Goal: Transaction & Acquisition: Purchase product/service

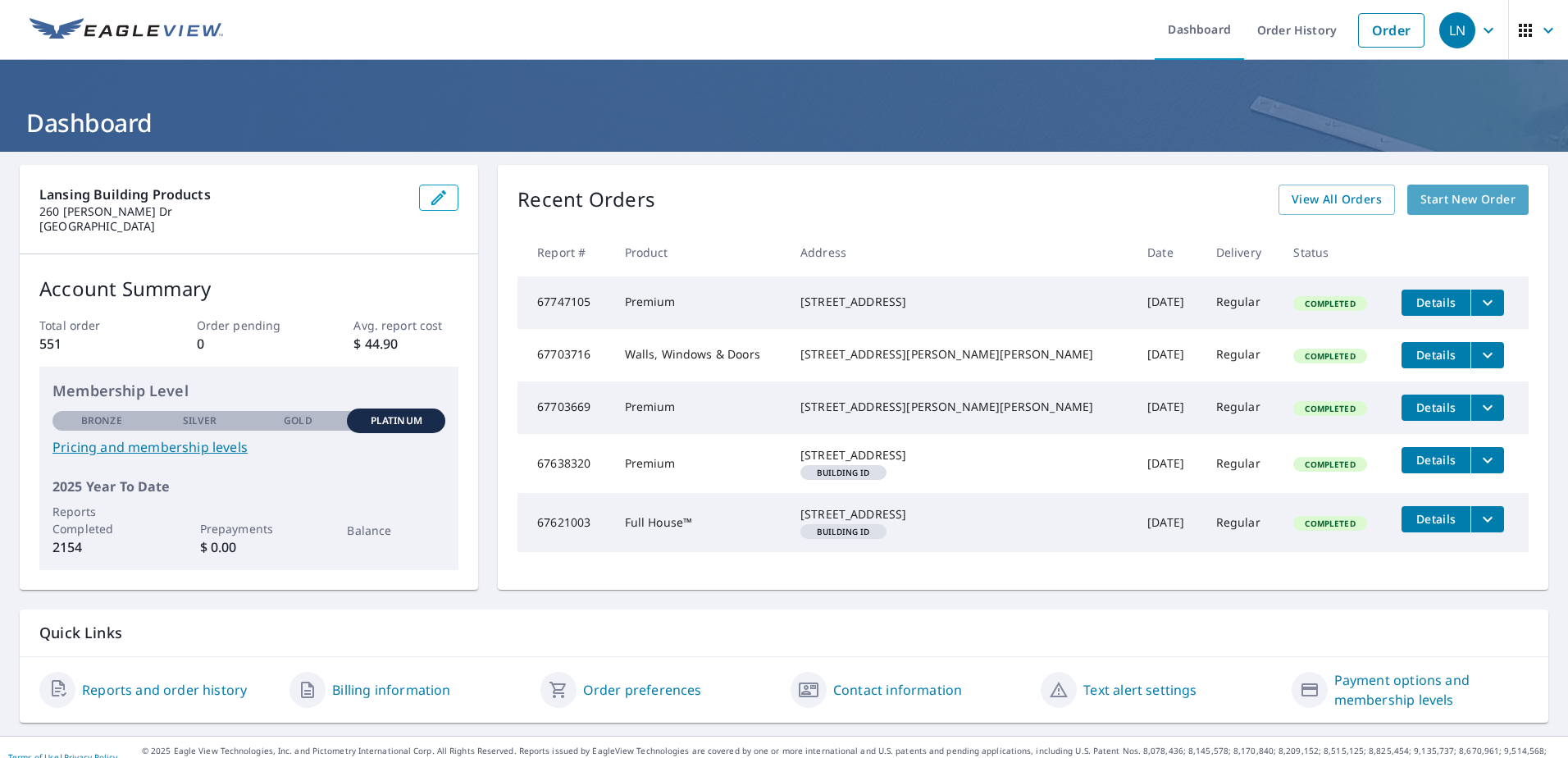
click at [1421, 198] on span "Start New Order" at bounding box center [1468, 199] width 95 height 21
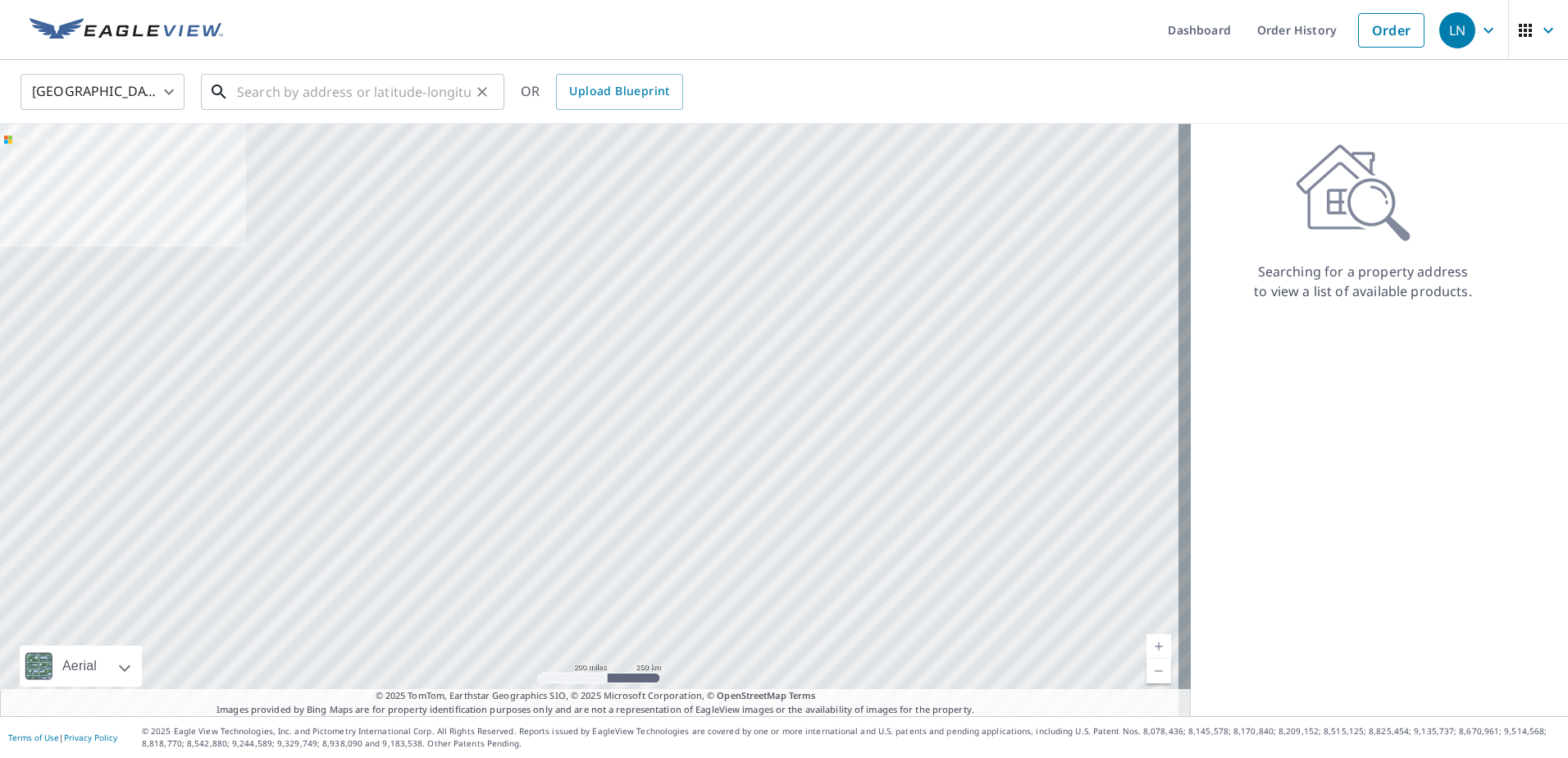
click at [373, 105] on input "text" at bounding box center [354, 92] width 234 height 46
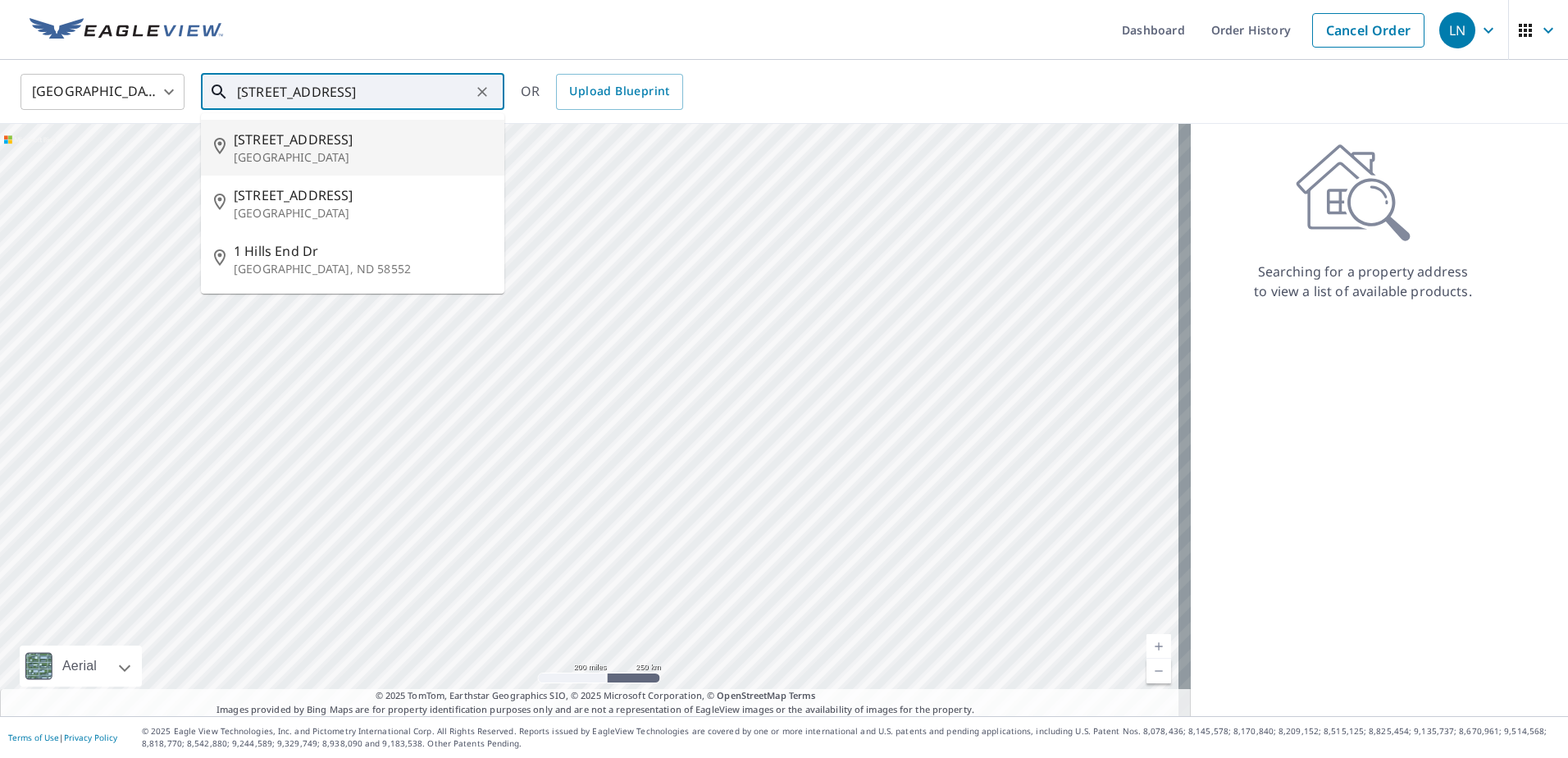
click at [354, 153] on p "[GEOGRAPHIC_DATA]" at bounding box center [362, 157] width 257 height 16
type input "[STREET_ADDRESS][PERSON_NAME]"
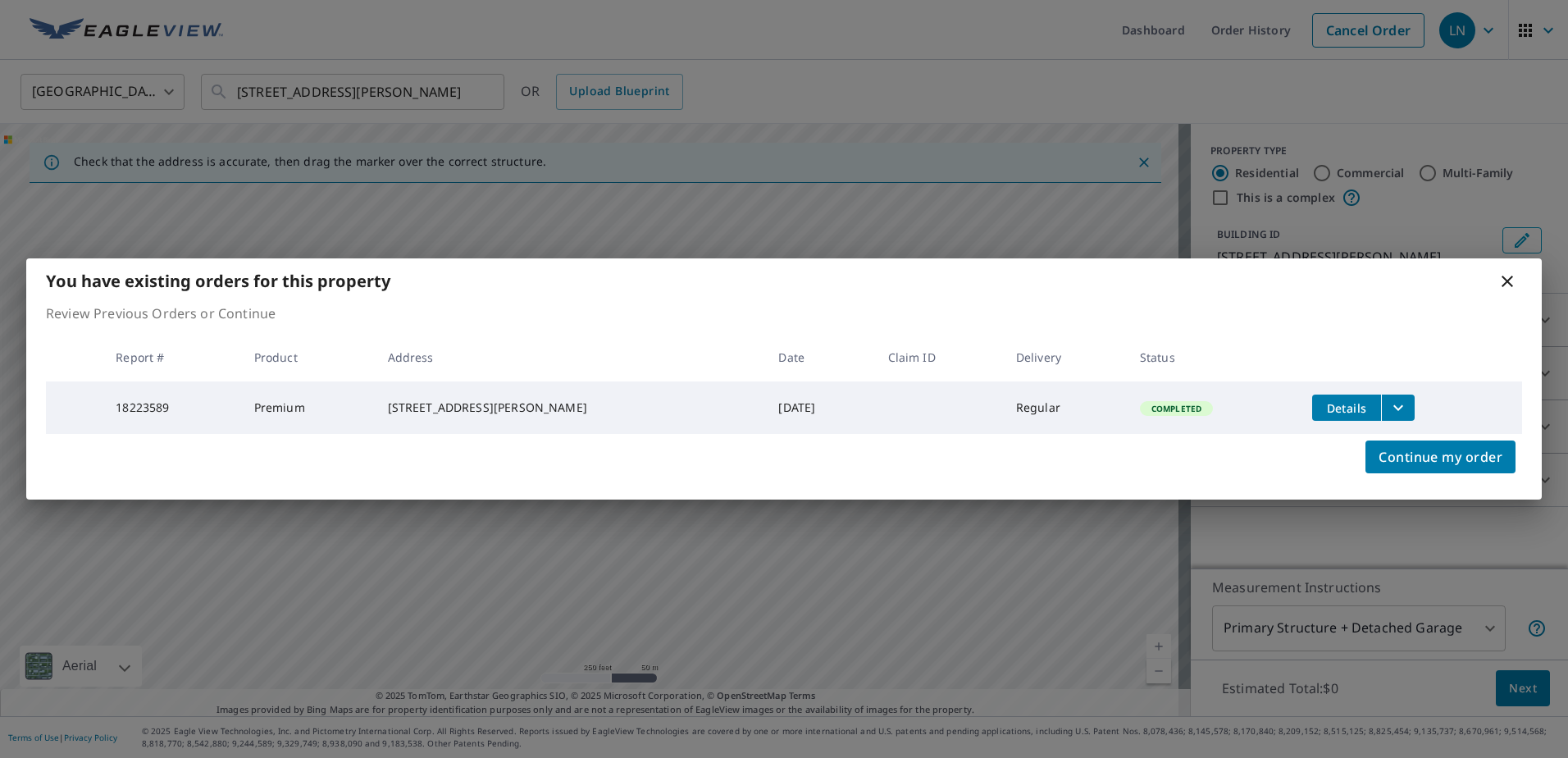
click at [1511, 278] on icon at bounding box center [1507, 281] width 20 height 20
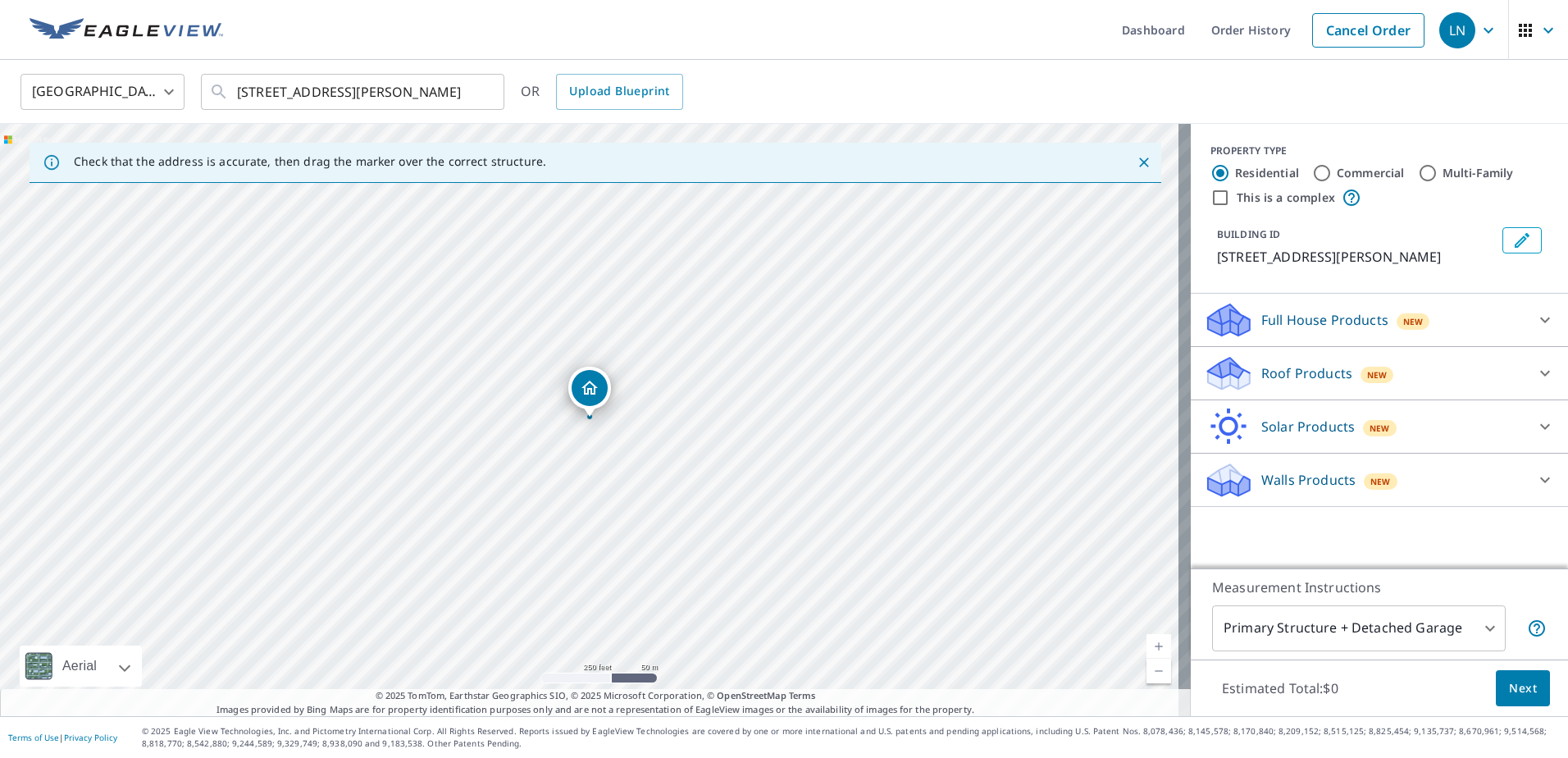
click at [1272, 382] on p "Roof Products" at bounding box center [1306, 374] width 91 height 20
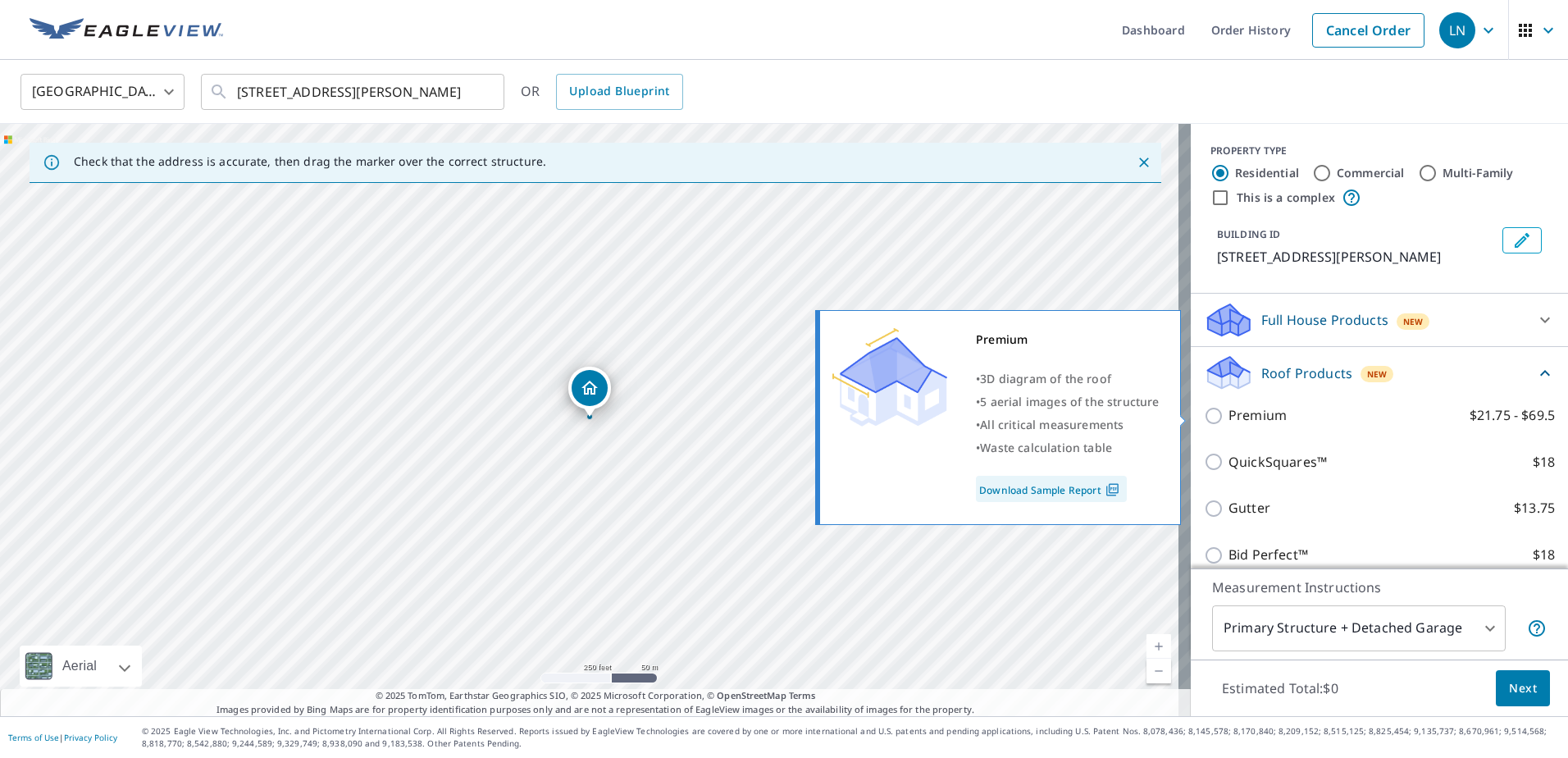
click at [1272, 424] on p "Premium" at bounding box center [1257, 415] width 58 height 21
click at [1228, 424] on input "Premium $21.75 - $69.5" at bounding box center [1216, 416] width 25 height 20
checkbox input "true"
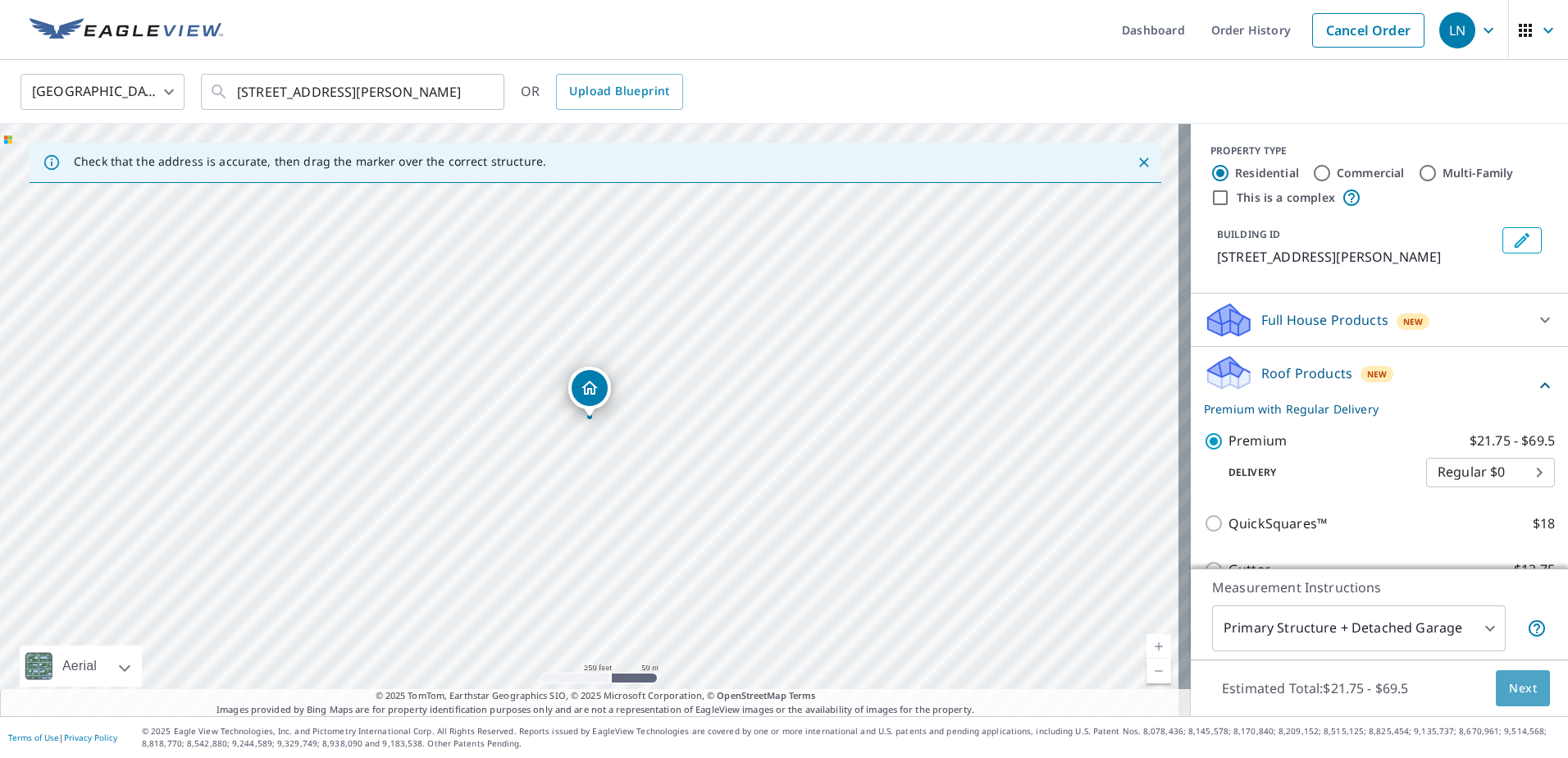
click at [1509, 683] on span "Next" at bounding box center [1523, 688] width 28 height 21
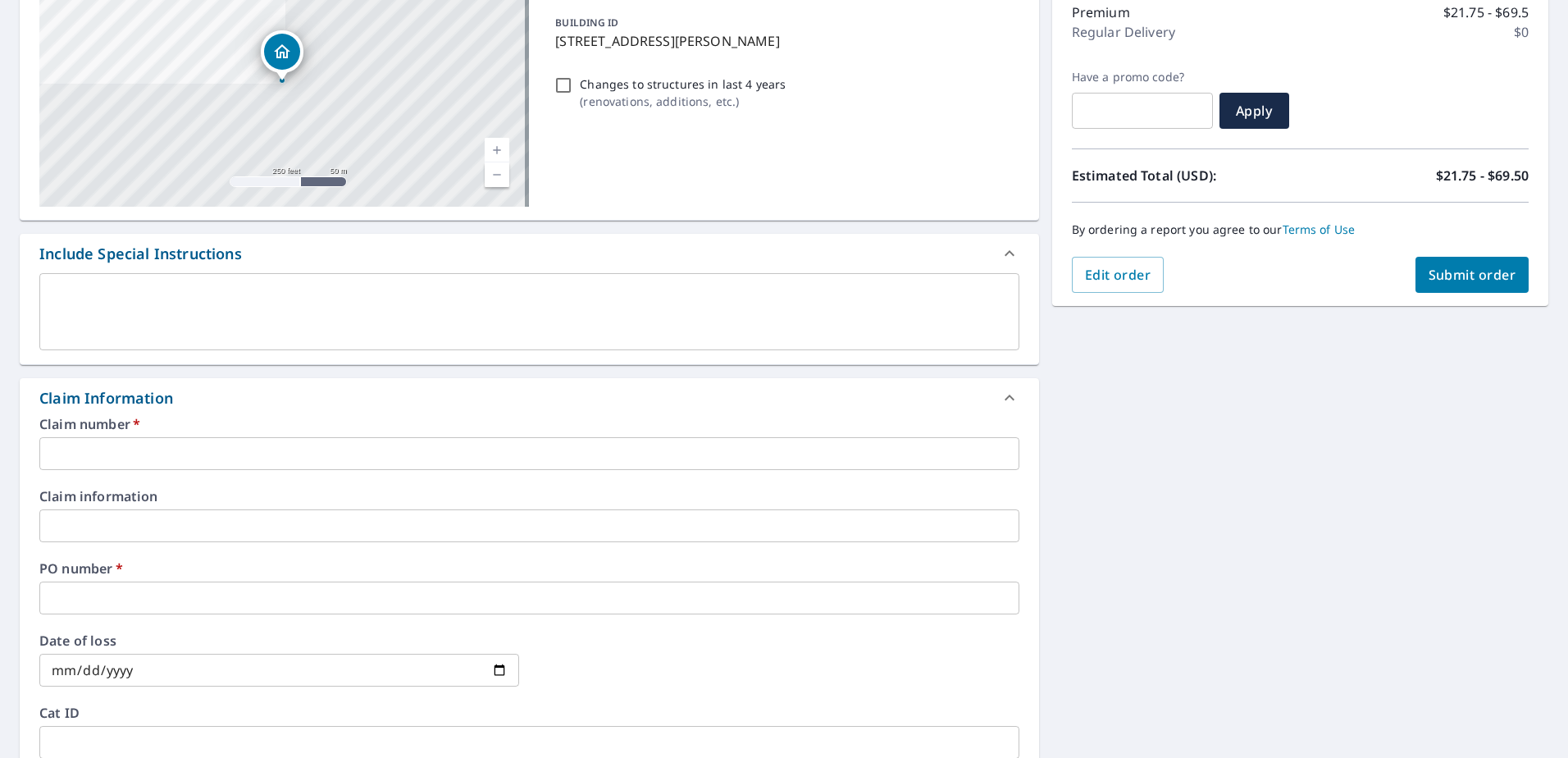
scroll to position [246, 0]
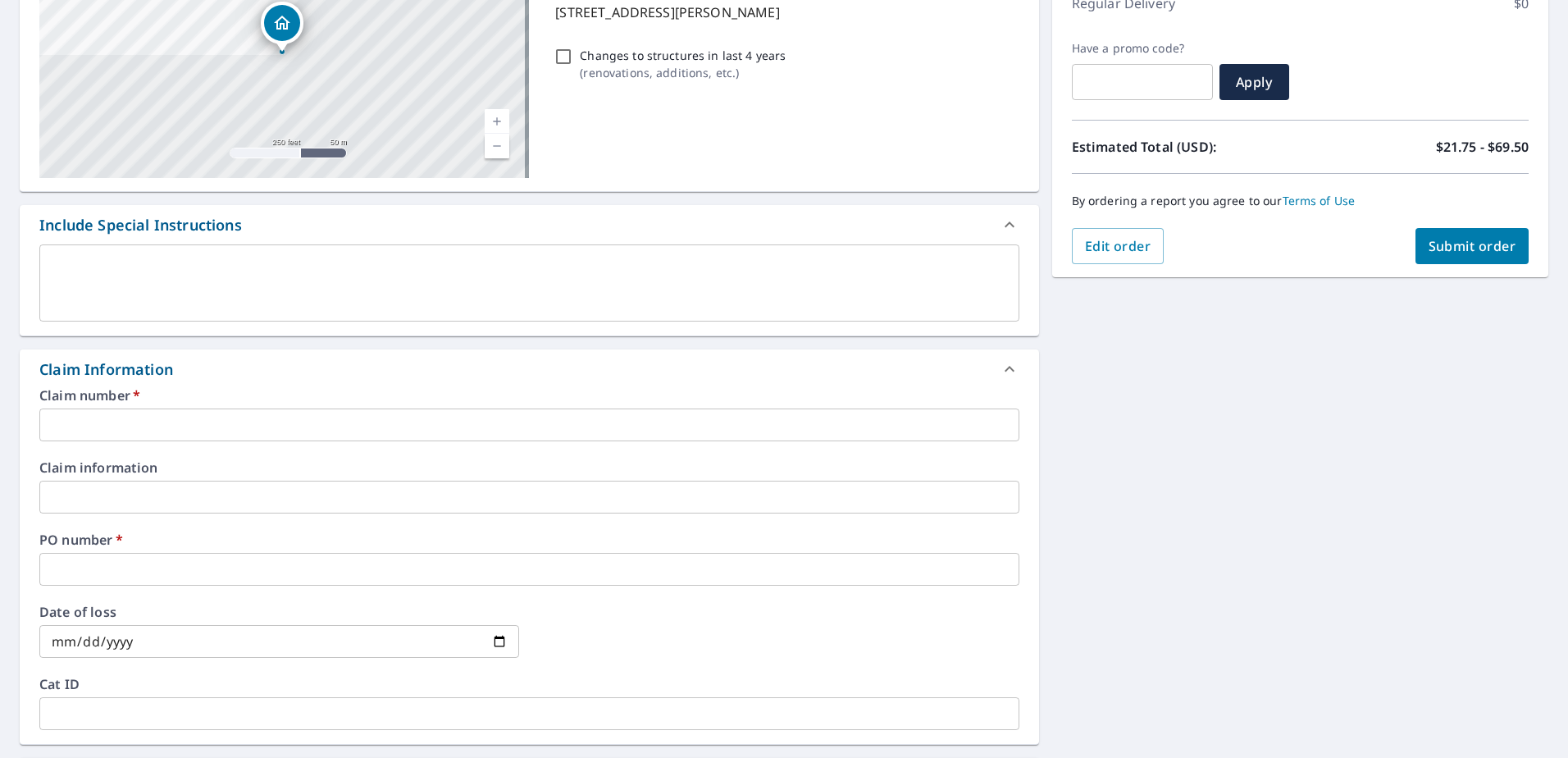
click at [415, 428] on input "text" at bounding box center [529, 425] width 980 height 33
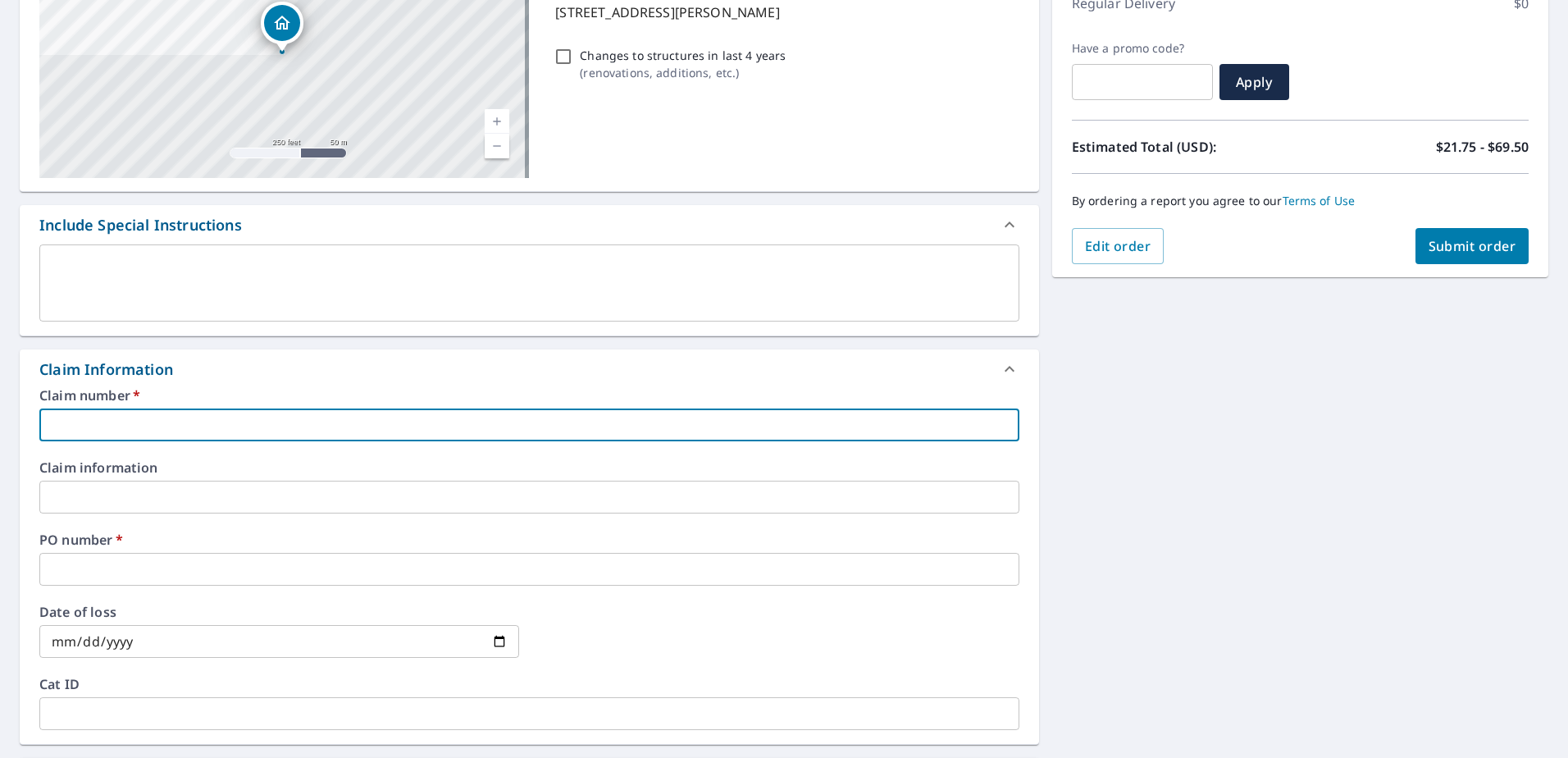
paste input "Norwalk Roofing - NWCT - 1037203"
click at [222, 426] on input "Norwalk Roofing - NWCT - 1037203" at bounding box center [529, 425] width 980 height 33
drag, startPoint x: 155, startPoint y: 426, endPoint x: 41, endPoint y: 439, distance: 114.7
click at [41, 439] on input "Norwalk Roofing - NWCT - 1037203" at bounding box center [529, 425] width 980 height 33
drag, startPoint x: 220, startPoint y: 426, endPoint x: 56, endPoint y: 426, distance: 164.0
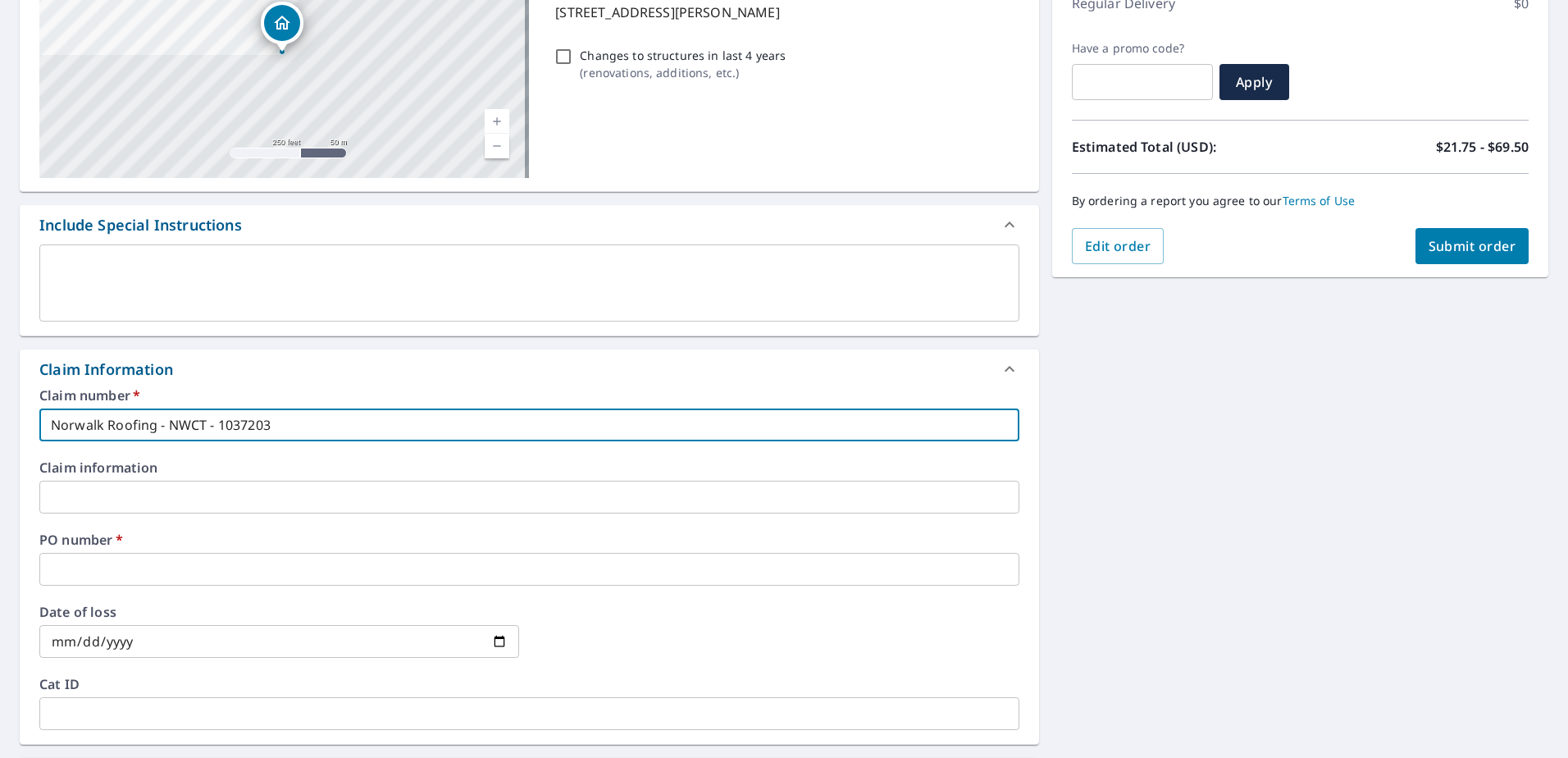
click at [56, 426] on input "Norwalk Roofing - NWCT - 1037203" at bounding box center [529, 425] width 980 height 33
click at [199, 428] on input "1037203" at bounding box center [529, 425] width 980 height 33
paste input "Norwalk Roofing"
type input "1037203 Norwalk Roofing"
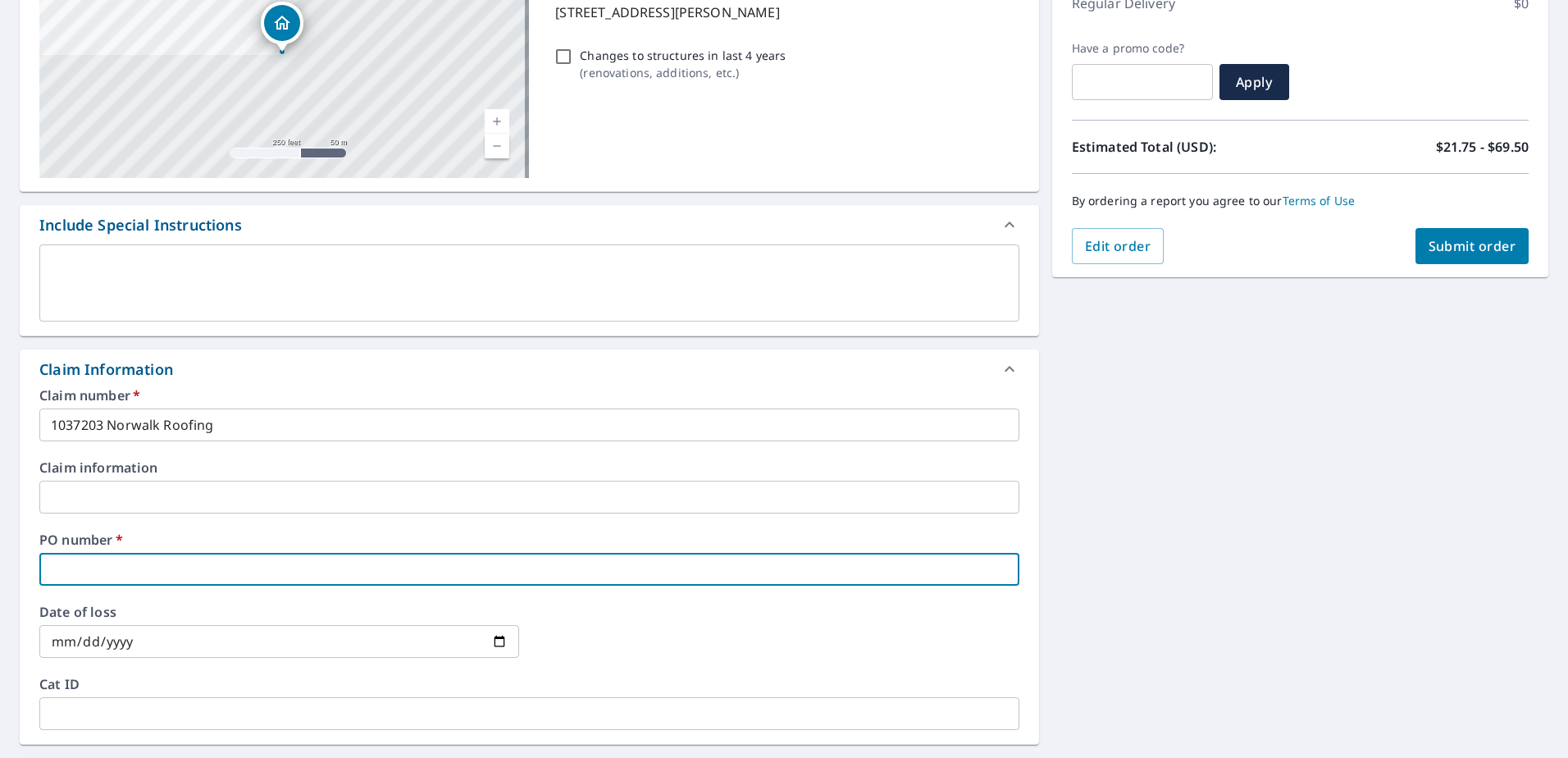
click at [148, 571] on input "text" at bounding box center [529, 570] width 980 height 33
type input "[PERSON_NAME]"
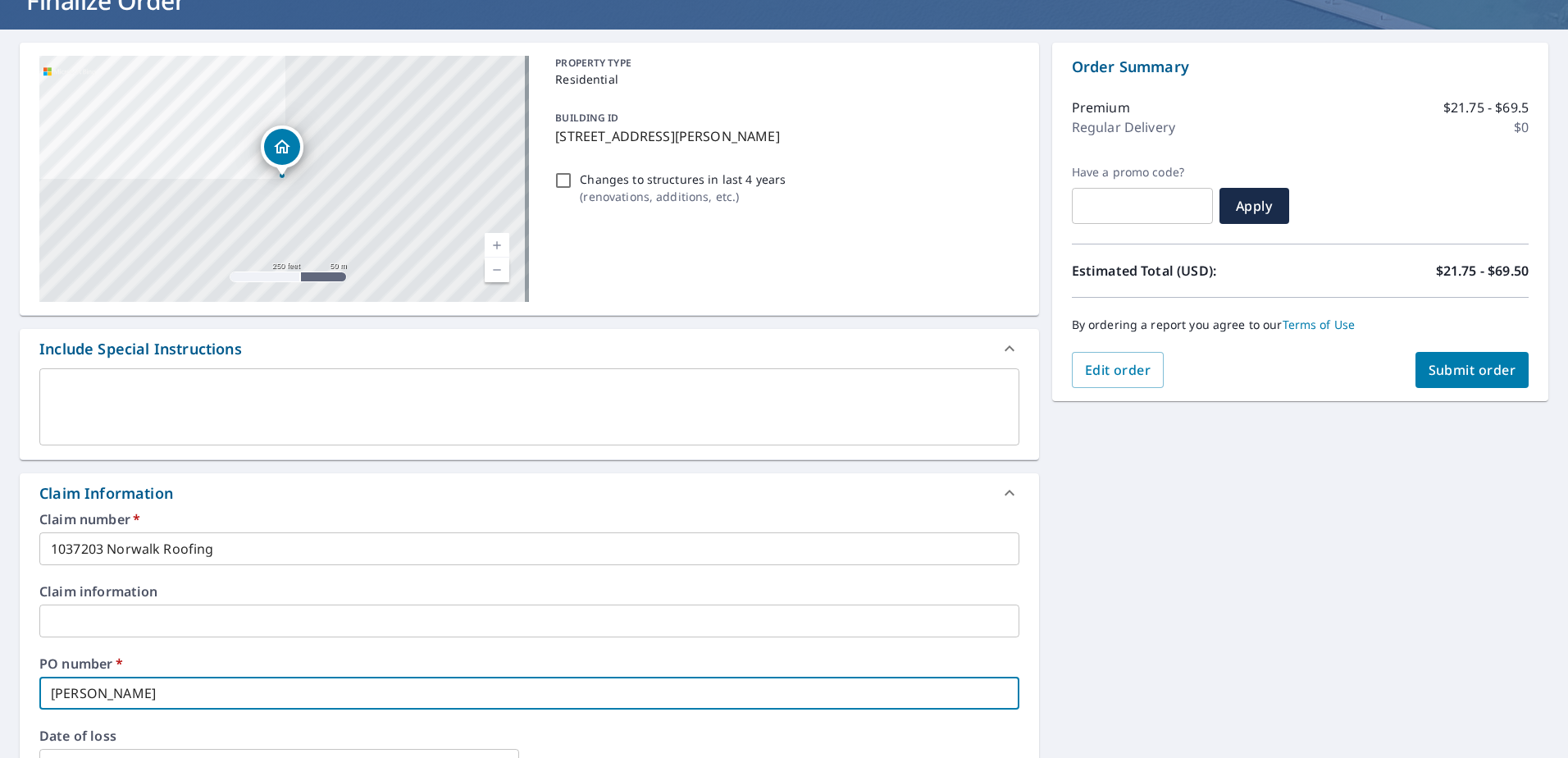
scroll to position [0, 0]
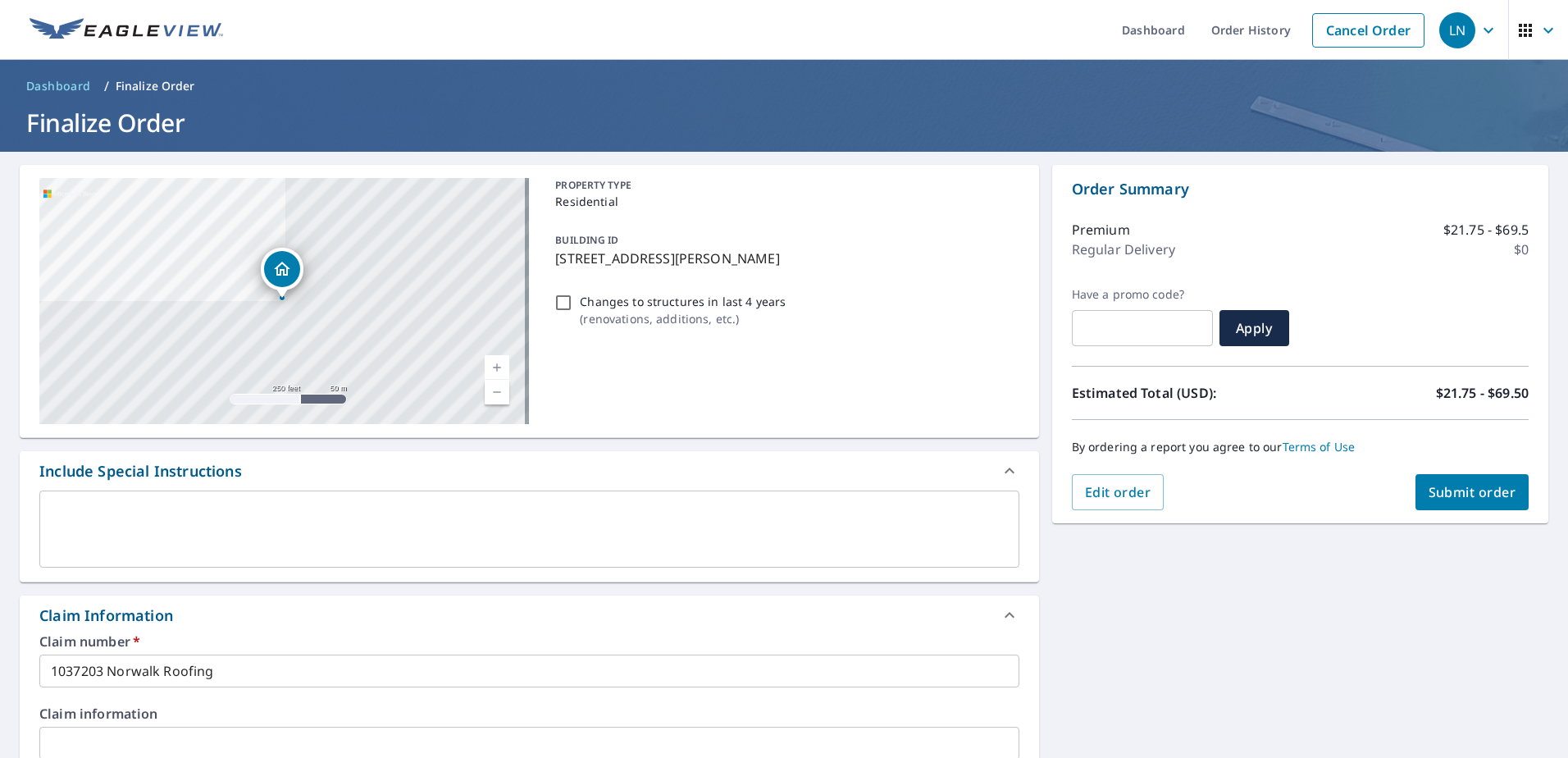
click at [1438, 500] on span "Submit order" at bounding box center [1472, 492] width 88 height 18
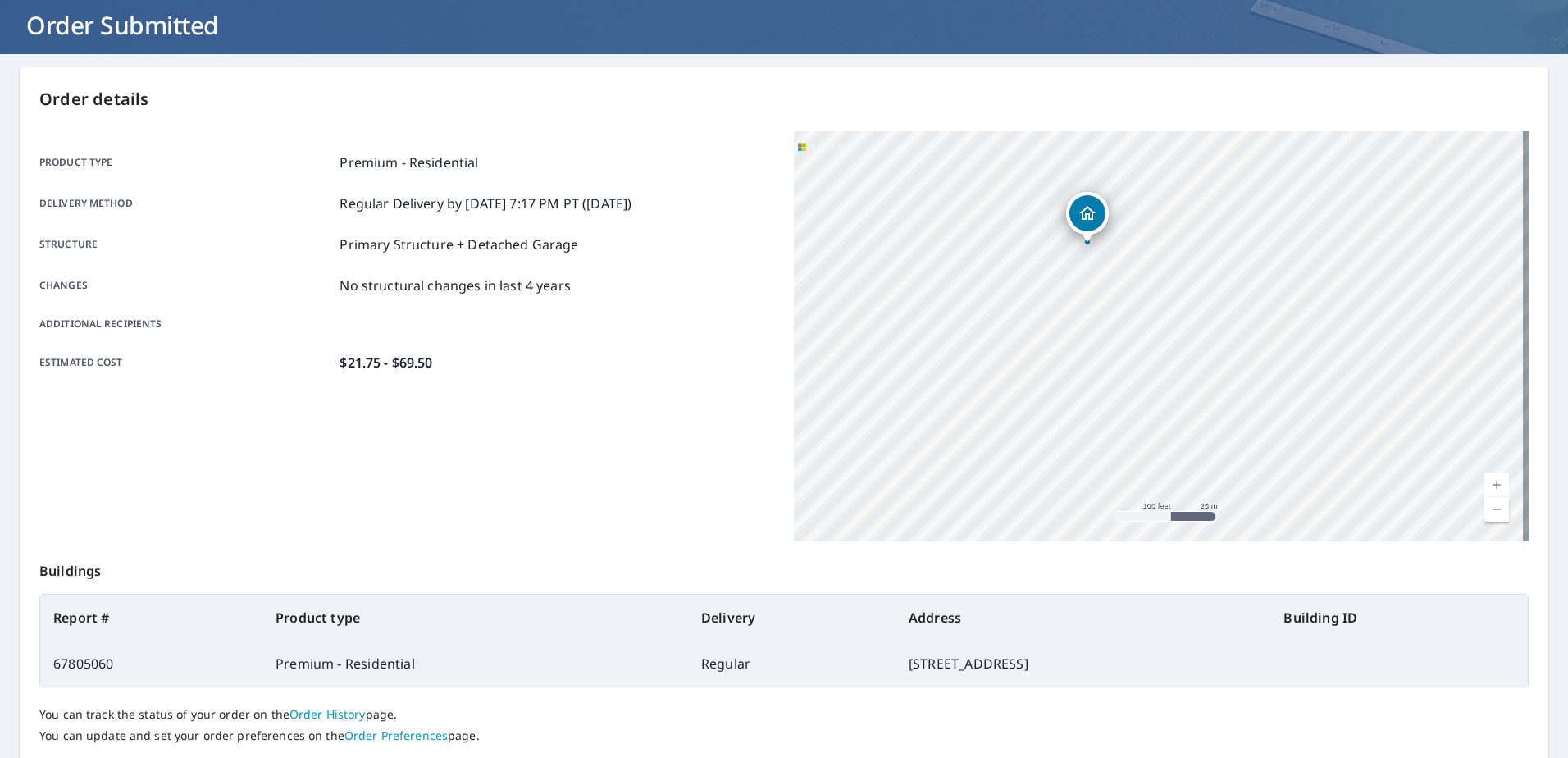
scroll to position [207, 0]
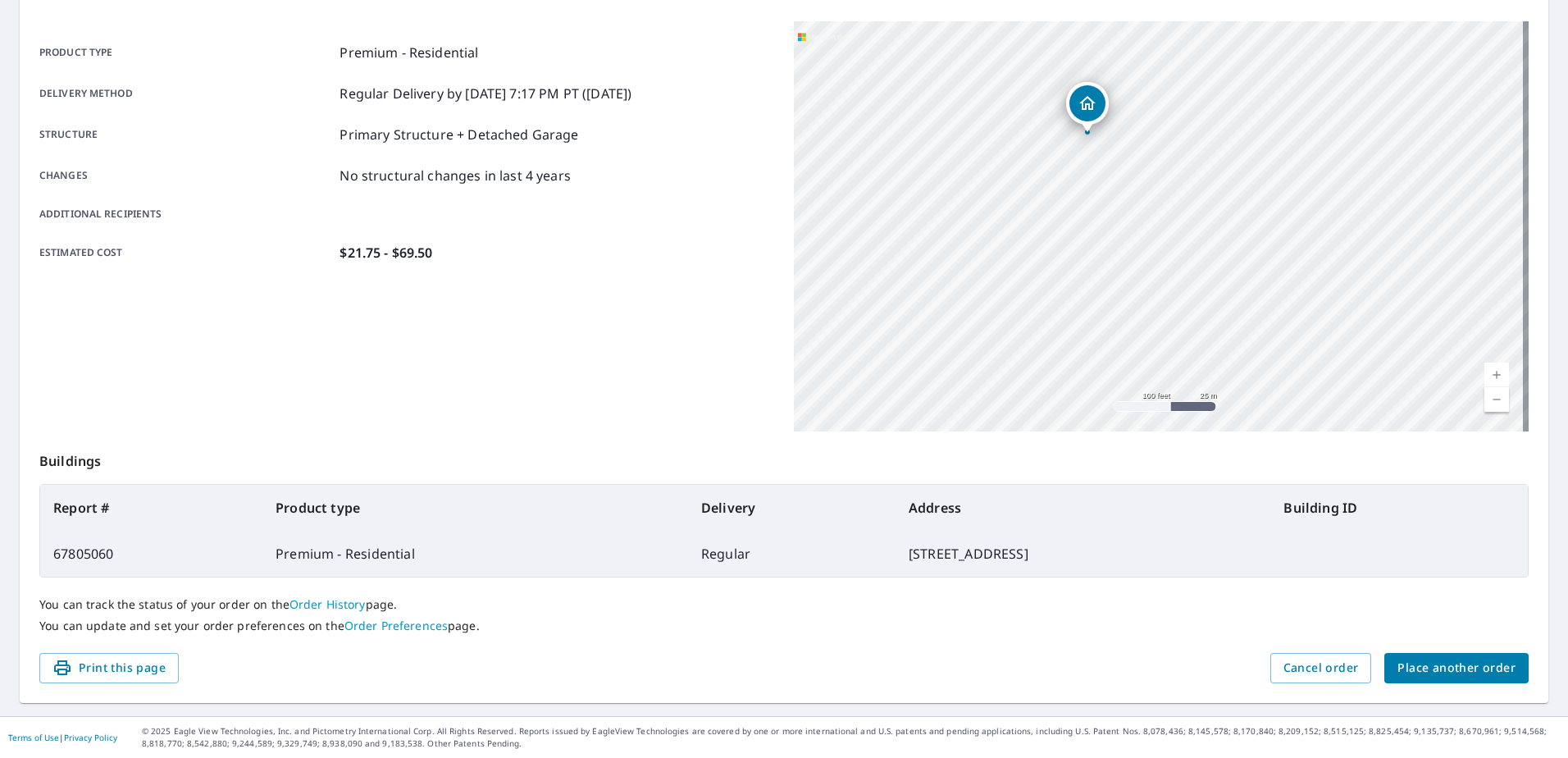
drag, startPoint x: 800, startPoint y: 555, endPoint x: 957, endPoint y: 555, distance: 157.0
click at [957, 555] on td "[STREET_ADDRESS]" at bounding box center [1083, 554] width 375 height 46
drag, startPoint x: 957, startPoint y: 555, endPoint x: 941, endPoint y: 559, distance: 16.5
copy td "[STREET_ADDRESS]"
